Goal: Check status: Check status

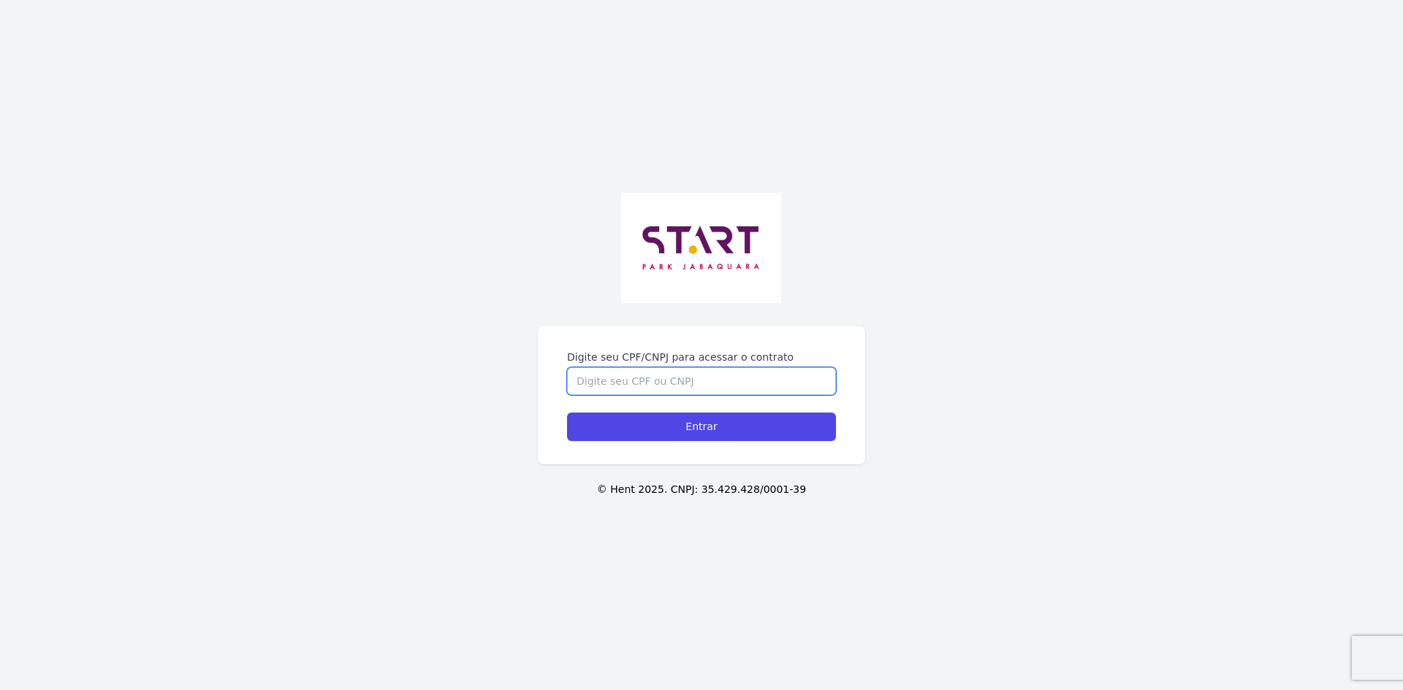
click at [619, 375] on input "Digite seu CPF/CNPJ para acessar o contrato" at bounding box center [701, 381] width 269 height 28
type input "43164644850"
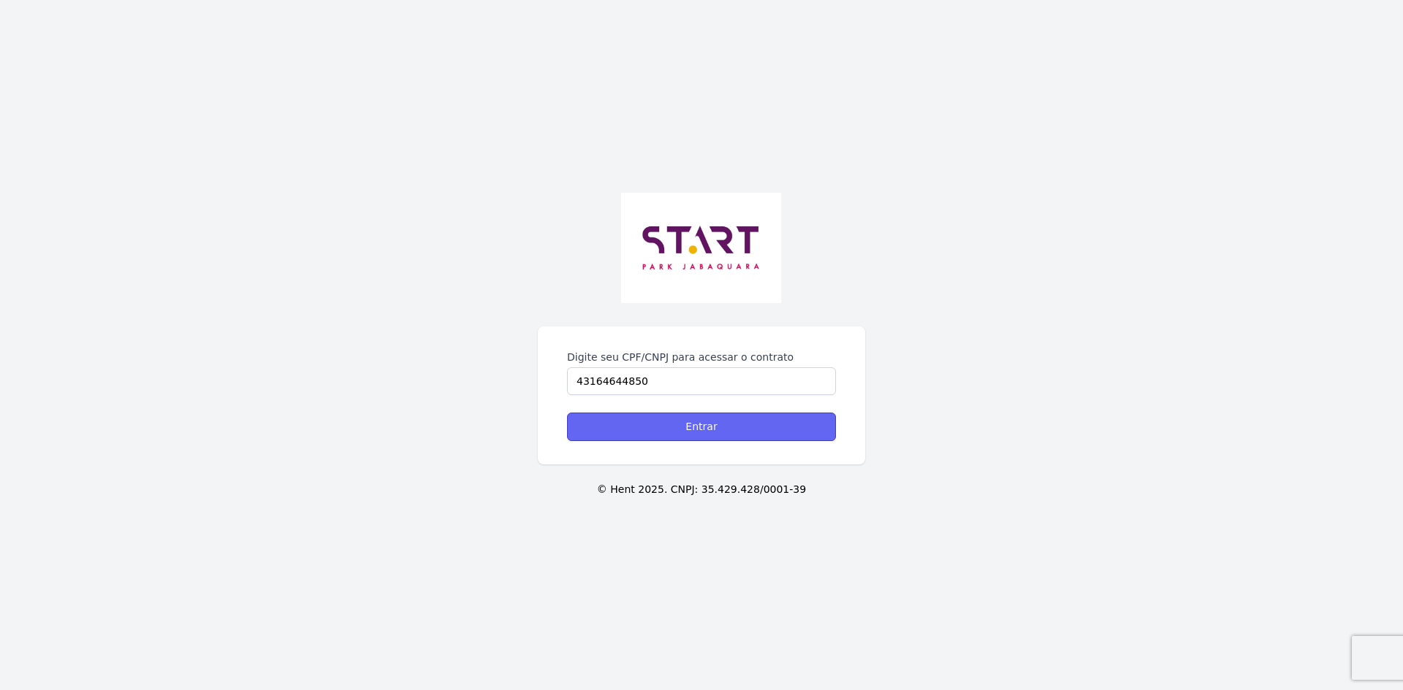
click at [713, 437] on input "Entrar" at bounding box center [701, 427] width 269 height 28
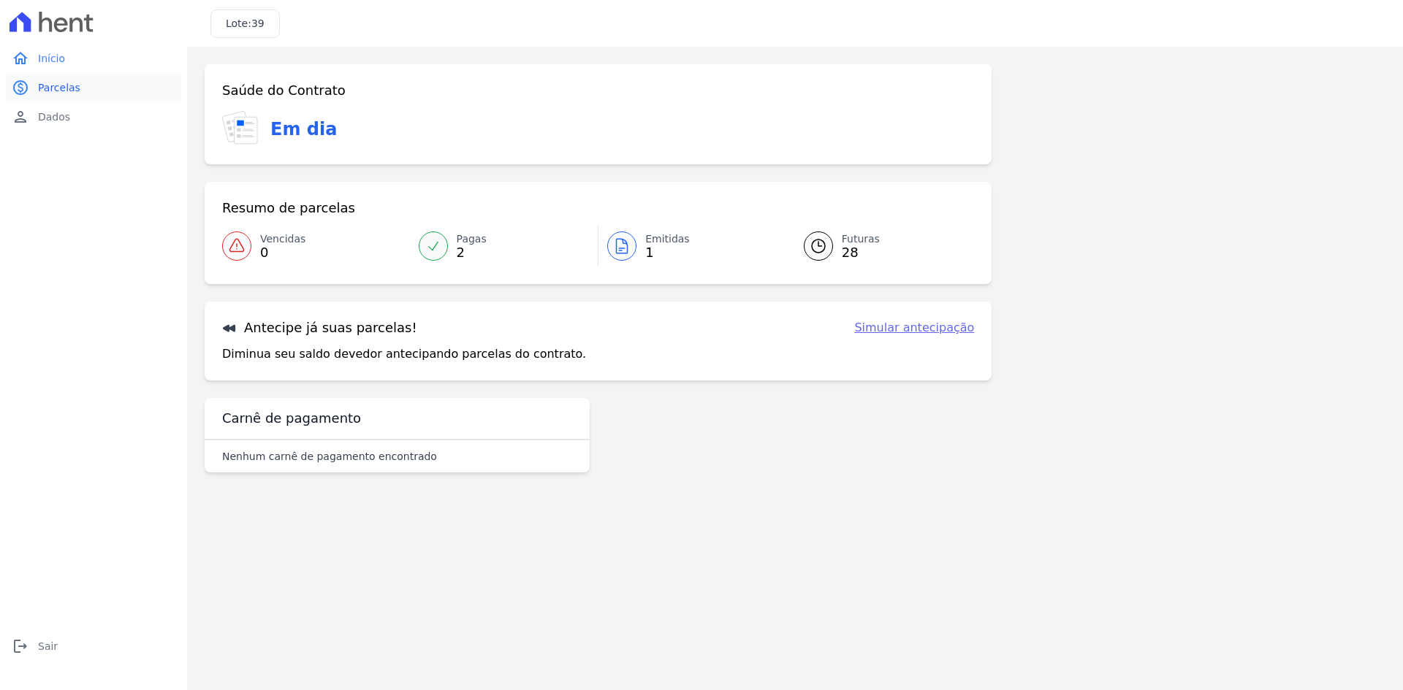
click at [80, 81] on link "paid Parcelas" at bounding box center [93, 87] width 175 height 29
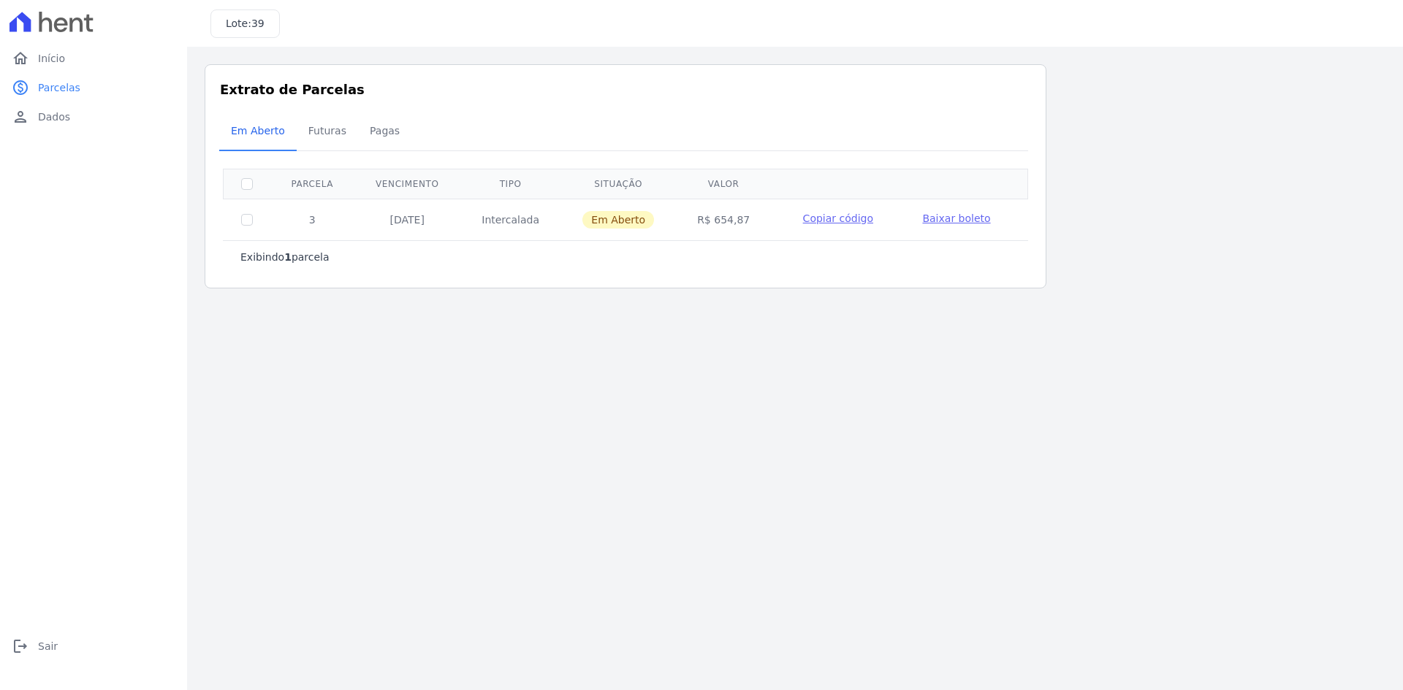
click at [825, 224] on span "Copiar código" at bounding box center [838, 219] width 70 height 12
click at [928, 221] on span "Baixar boleto" at bounding box center [956, 219] width 68 height 12
click at [56, 79] on link "paid Parcelas" at bounding box center [93, 87] width 175 height 29
click at [337, 136] on span "Futuras" at bounding box center [328, 130] width 56 height 29
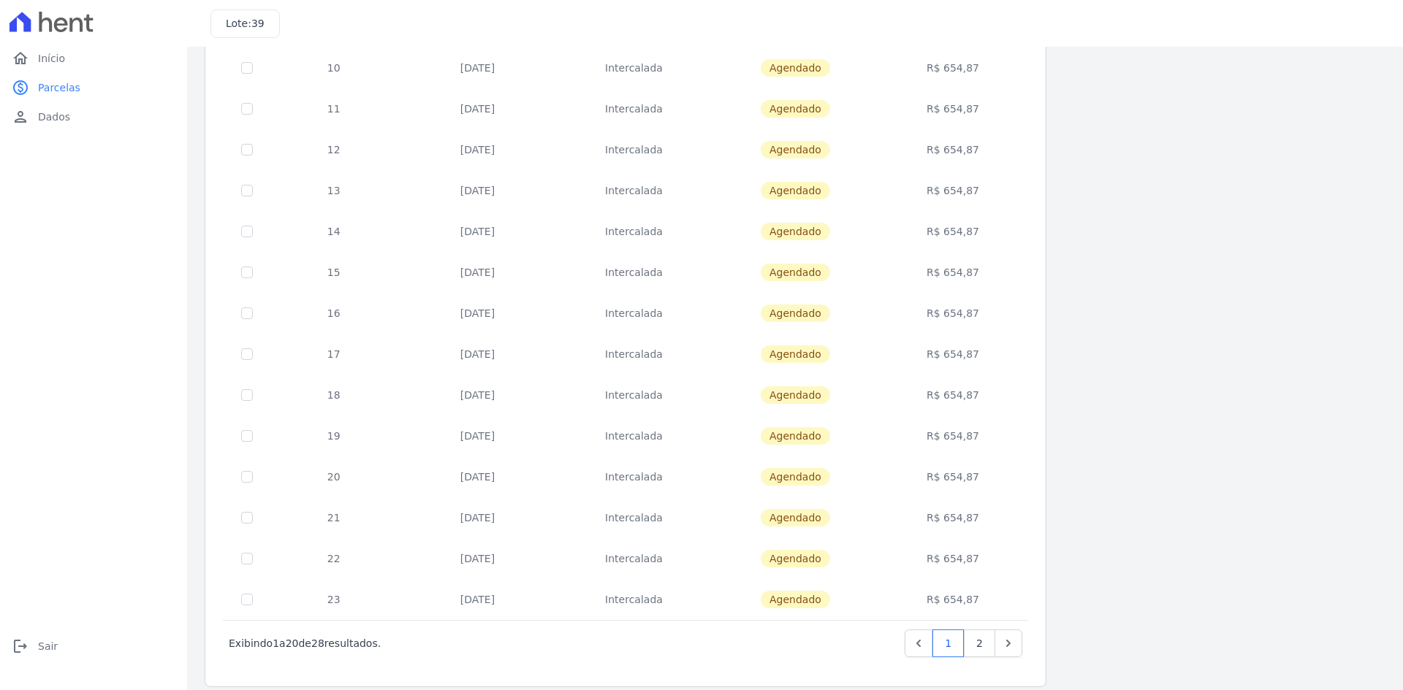
scroll to position [412, 0]
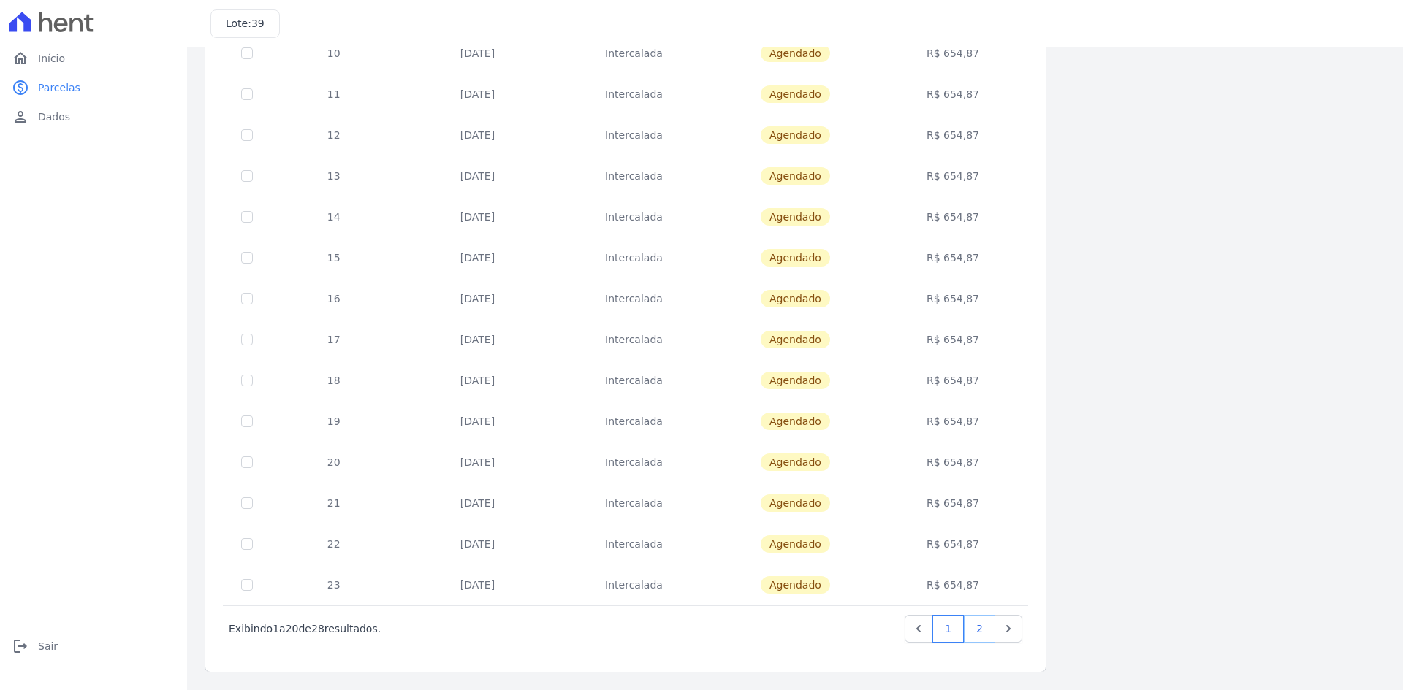
click at [983, 630] on link "2" at bounding box center [979, 629] width 31 height 28
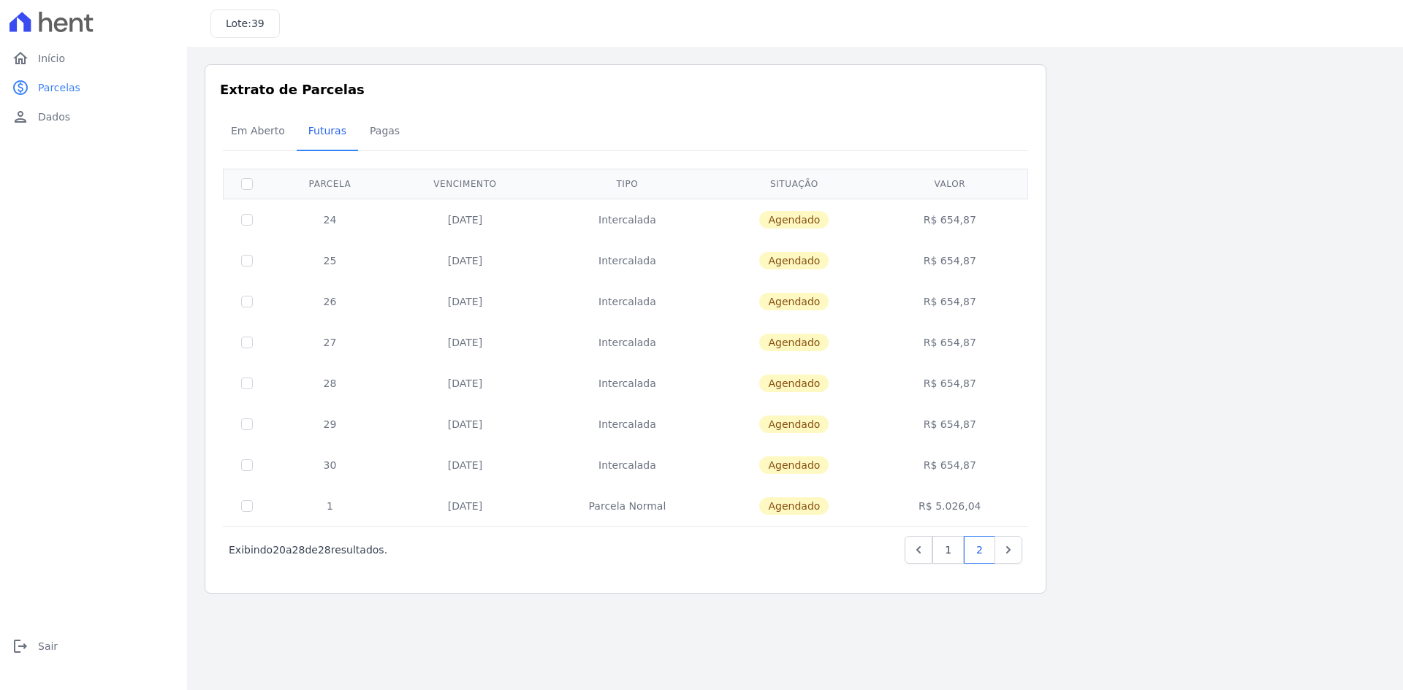
drag, startPoint x: 283, startPoint y: 556, endPoint x: 390, endPoint y: 559, distance: 107.4
click at [390, 559] on div "Exibindo 20 a 28 de 28 resultados. 1 2" at bounding box center [625, 550] width 793 height 28
click at [464, 601] on div "Listagem de parcelas Baixar PDF Extrato de Parcelas Em Aberto Futuras Pagas 0 s…" at bounding box center [795, 329] width 1216 height 565
click at [373, 137] on span "Pagas" at bounding box center [384, 130] width 47 height 29
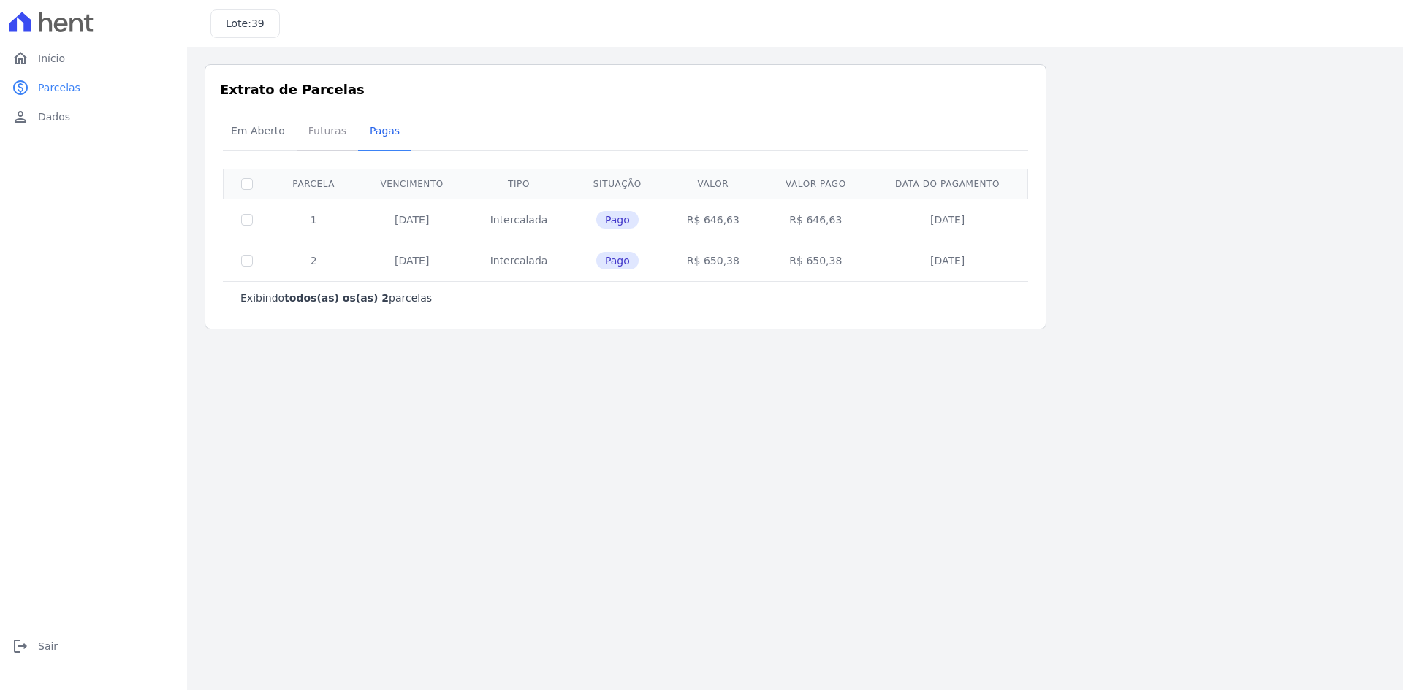
click at [323, 140] on span "Futuras" at bounding box center [328, 130] width 56 height 29
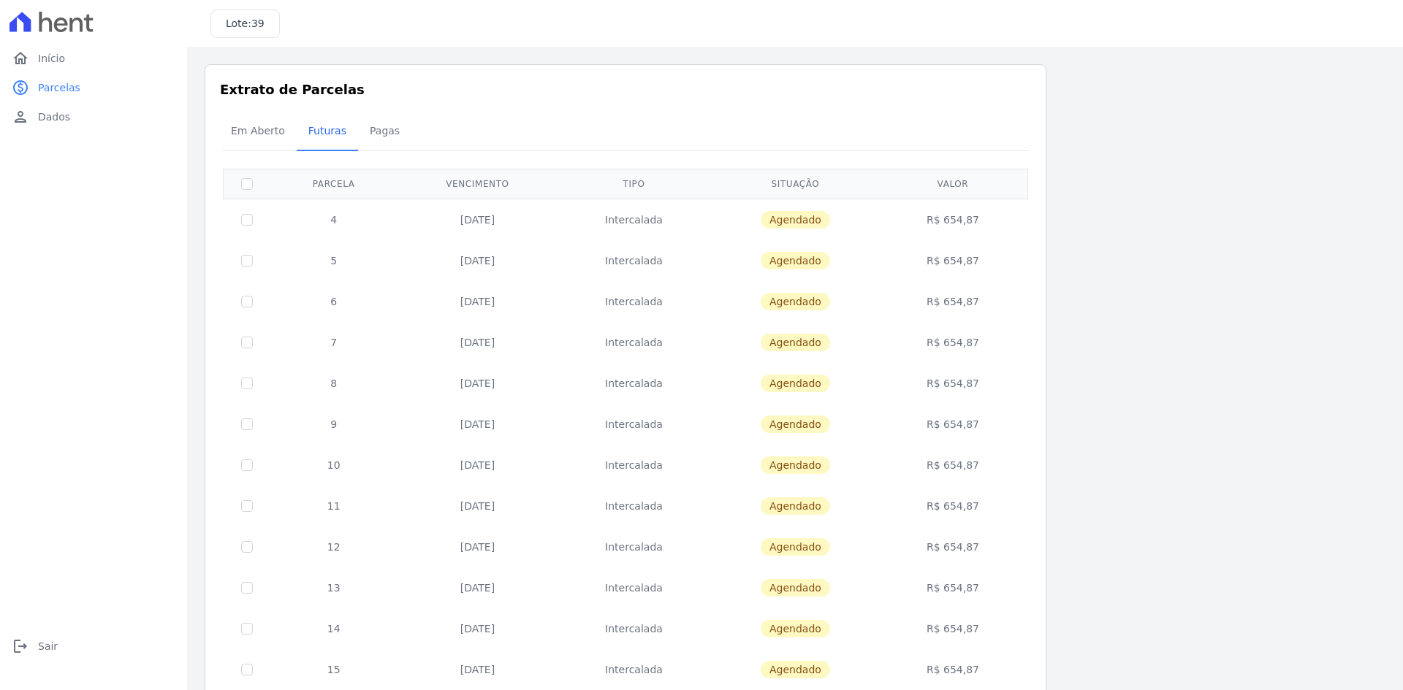
drag, startPoint x: 777, startPoint y: 295, endPoint x: 840, endPoint y: 311, distance: 65.6
click at [835, 306] on td "Agendado" at bounding box center [794, 301] width 171 height 41
click at [252, 139] on span "Em Aberto" at bounding box center [258, 130] width 72 height 29
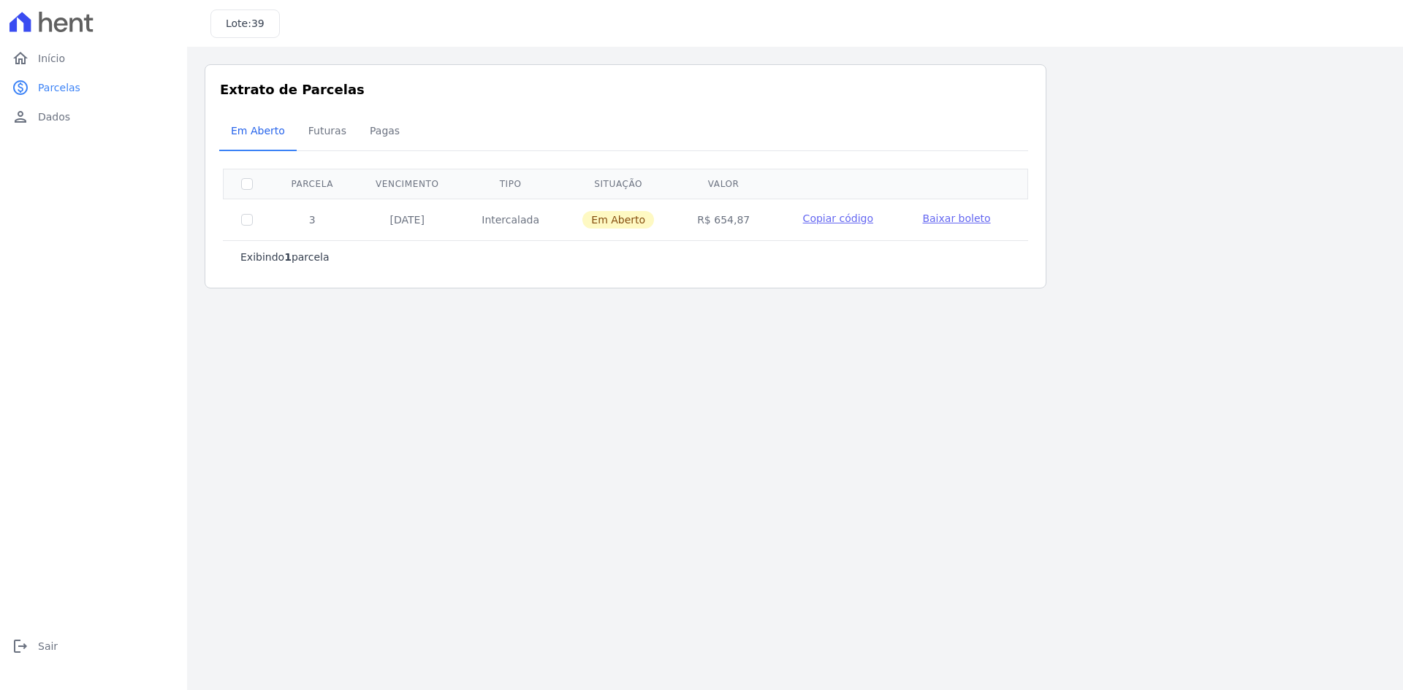
drag, startPoint x: 700, startPoint y: 219, endPoint x: 752, endPoint y: 225, distance: 52.9
click at [752, 225] on td "R$ 654,87" at bounding box center [723, 220] width 95 height 42
click at [314, 125] on span "Futuras" at bounding box center [328, 130] width 56 height 29
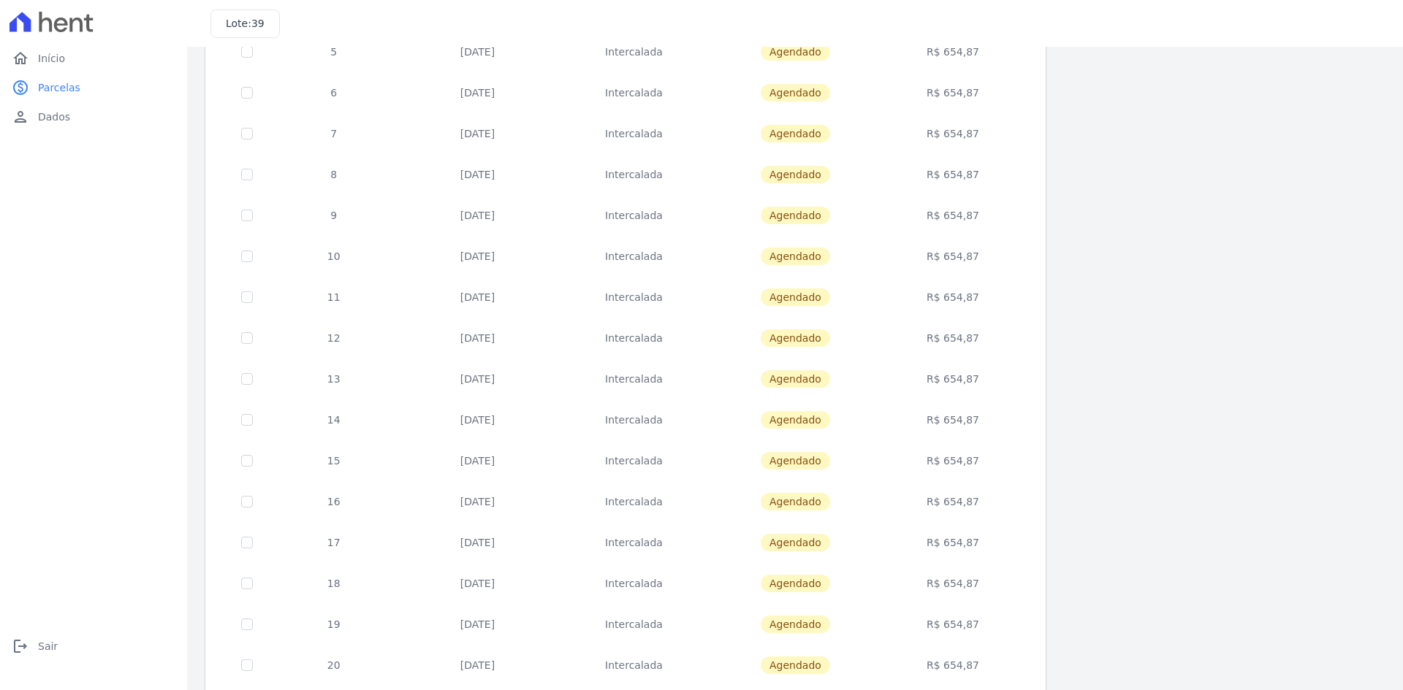
scroll to position [412, 0]
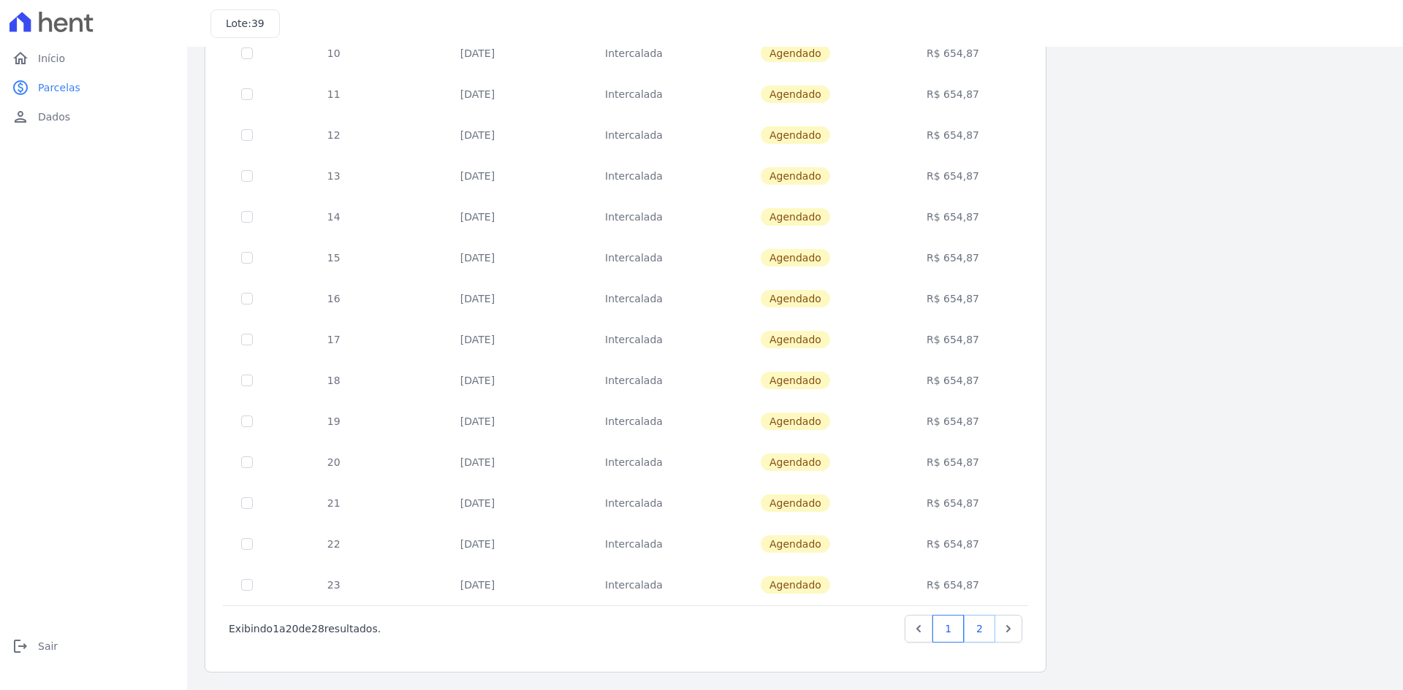
click at [983, 634] on link "2" at bounding box center [979, 629] width 31 height 28
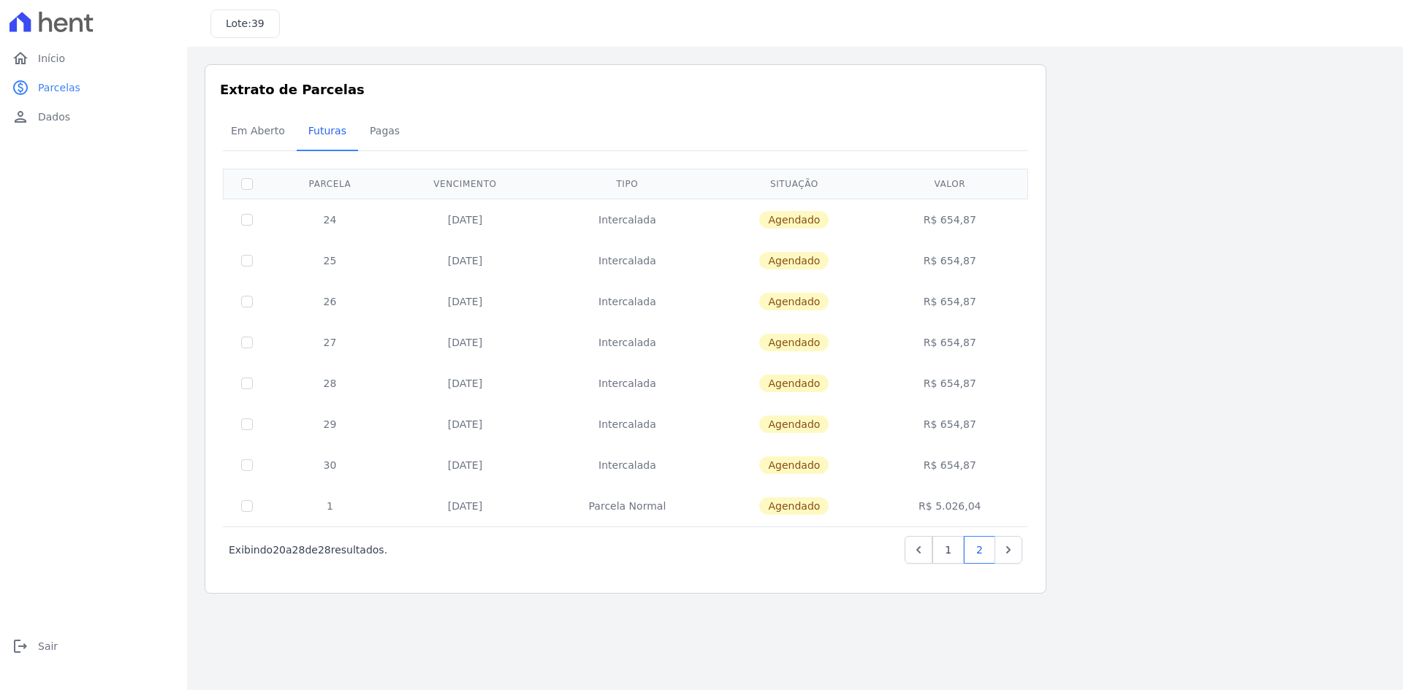
drag, startPoint x: 927, startPoint y: 462, endPoint x: 1006, endPoint y: 464, distance: 78.9
click at [1006, 464] on td "R$ 654,87" at bounding box center [949, 465] width 150 height 41
click at [945, 552] on link "1" at bounding box center [947, 550] width 31 height 28
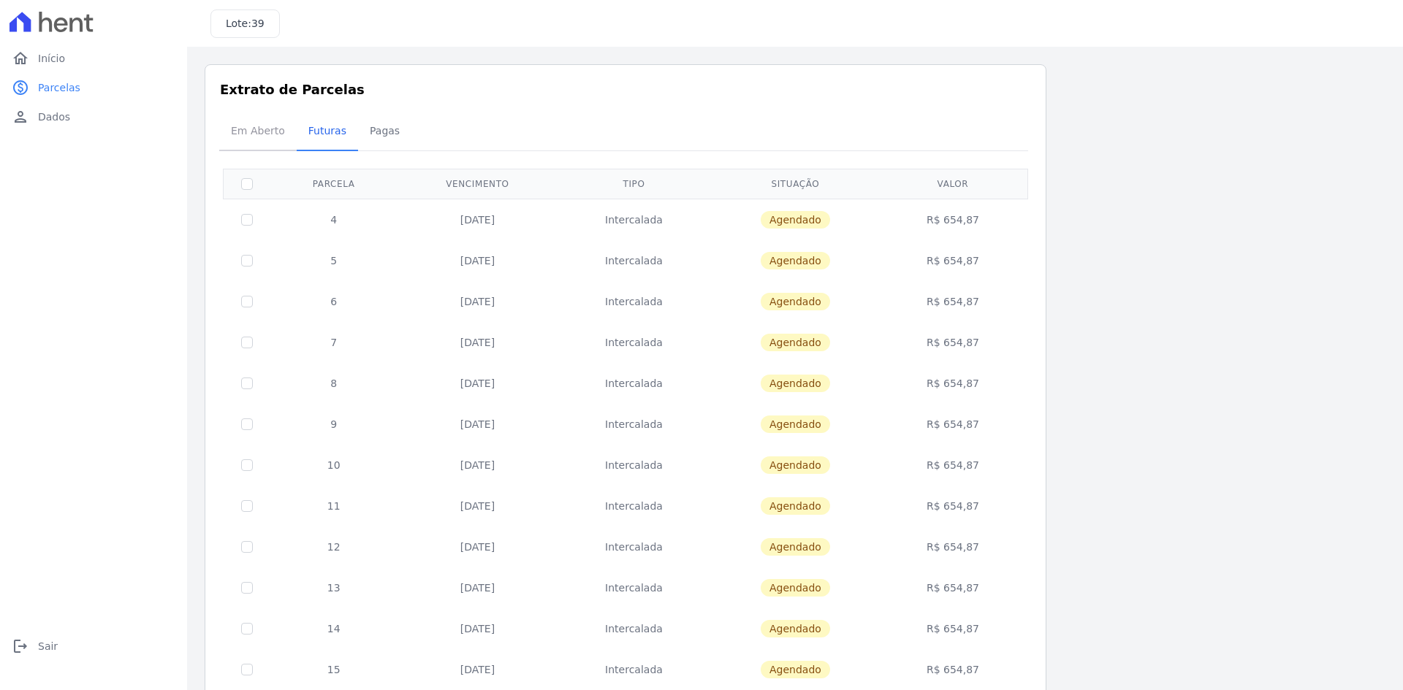
click at [264, 126] on span "Em Aberto" at bounding box center [258, 130] width 72 height 29
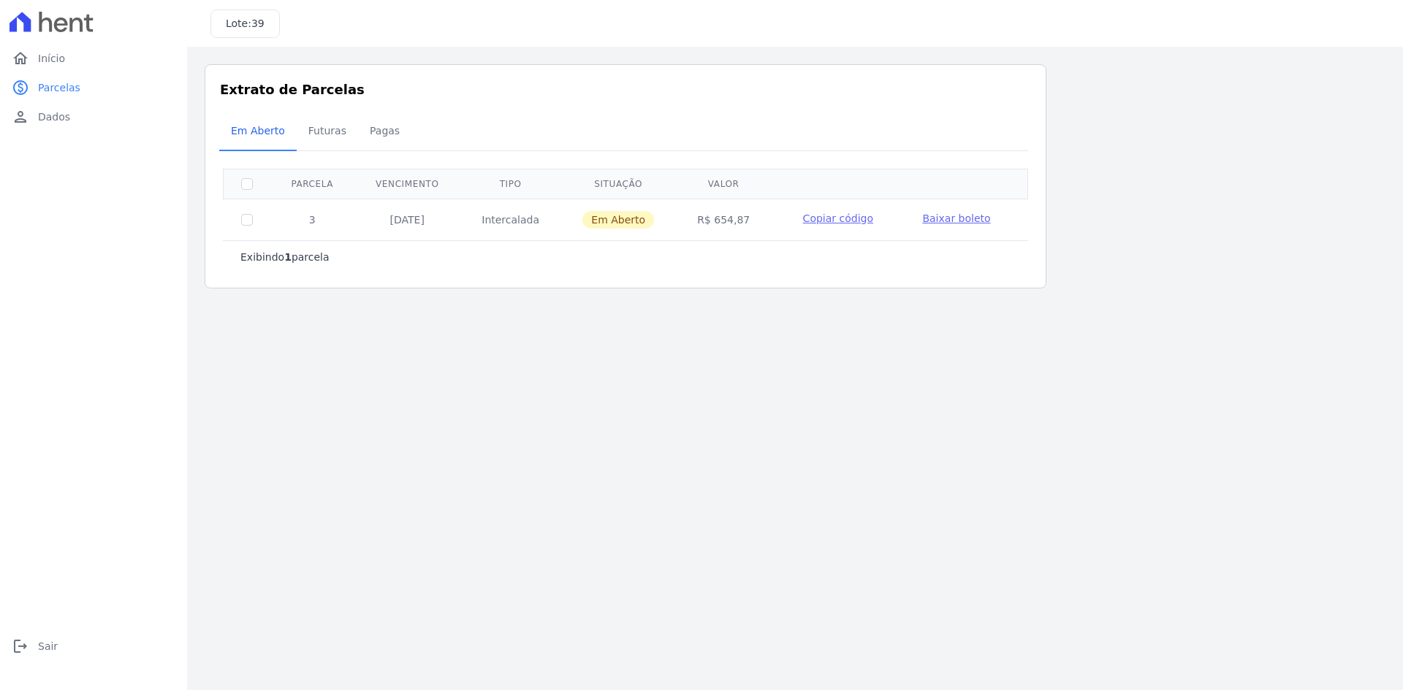
click at [633, 385] on main "Listagem de parcelas Baixar PDF Extrato de Parcelas Em Aberto Futuras Pagas 0 s…" at bounding box center [795, 369] width 1216 height 644
drag, startPoint x: 744, startPoint y: 218, endPoint x: 715, endPoint y: 217, distance: 29.2
click at [715, 217] on td "R$ 654,87" at bounding box center [723, 220] width 95 height 42
copy td "654,87"
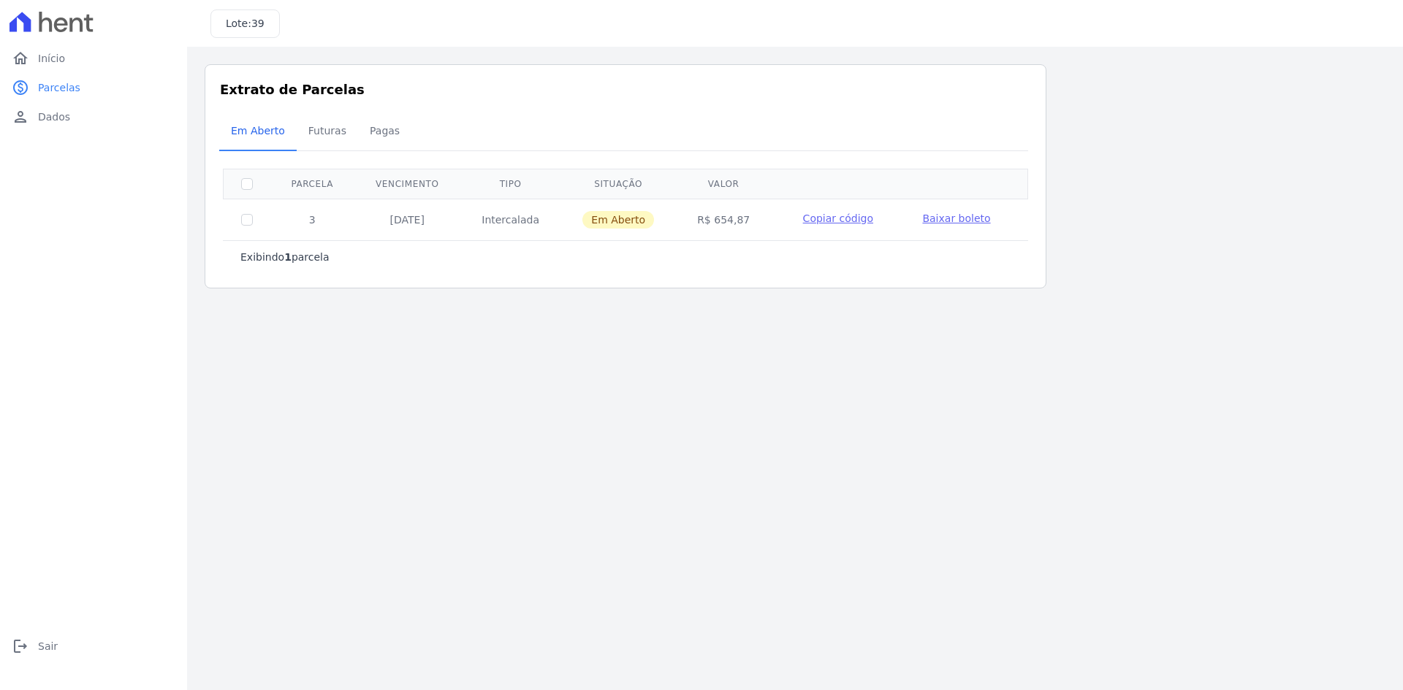
drag, startPoint x: 717, startPoint y: 404, endPoint x: 690, endPoint y: 358, distance: 53.4
click at [717, 403] on main "Listagem de parcelas Baixar PDF Extrato de Parcelas Em Aberto Futuras Pagas 0 s…" at bounding box center [795, 369] width 1216 height 644
